Goal: Information Seeking & Learning: Learn about a topic

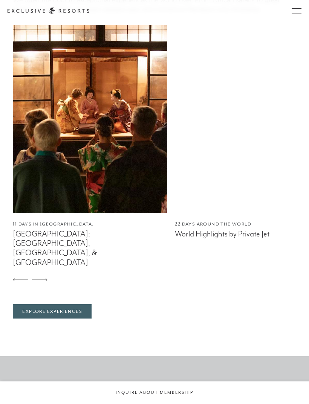
scroll to position [1752, 0]
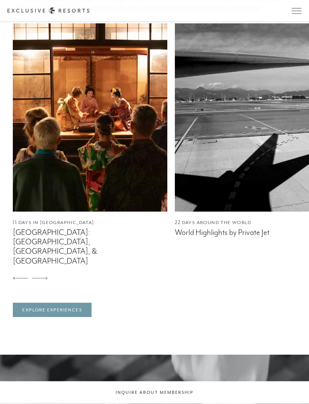
click at [71, 317] on link "Explore Experiences" at bounding box center [52, 310] width 79 height 14
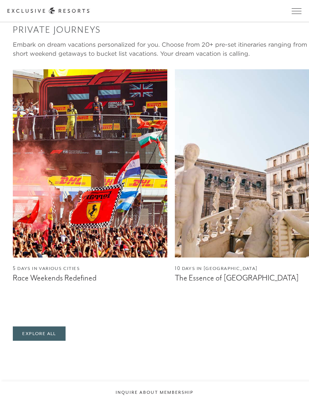
scroll to position [905, 0]
click at [51, 327] on link "Explore All" at bounding box center [39, 334] width 52 height 14
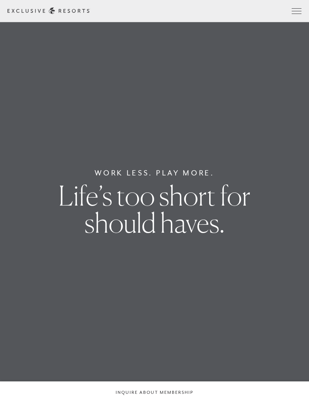
scroll to position [1753, 0]
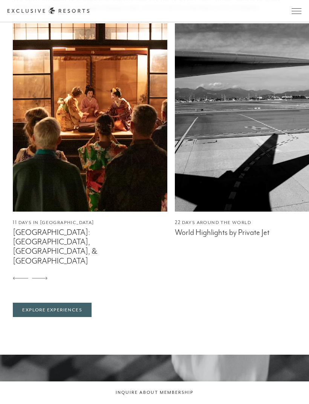
click at [102, 212] on img at bounding box center [90, 117] width 154 height 188
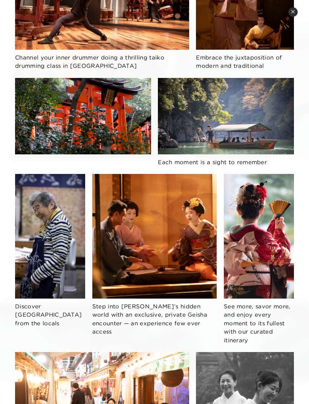
scroll to position [603, 0]
